Goal: Task Accomplishment & Management: Manage account settings

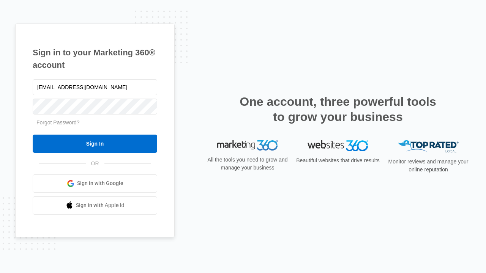
type input "[EMAIL_ADDRESS][DOMAIN_NAME]"
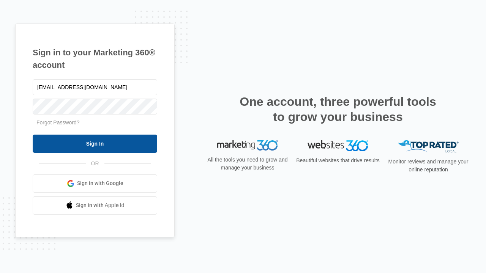
click at [95, 143] on input "Sign In" at bounding box center [95, 144] width 124 height 18
